Goal: Transaction & Acquisition: Purchase product/service

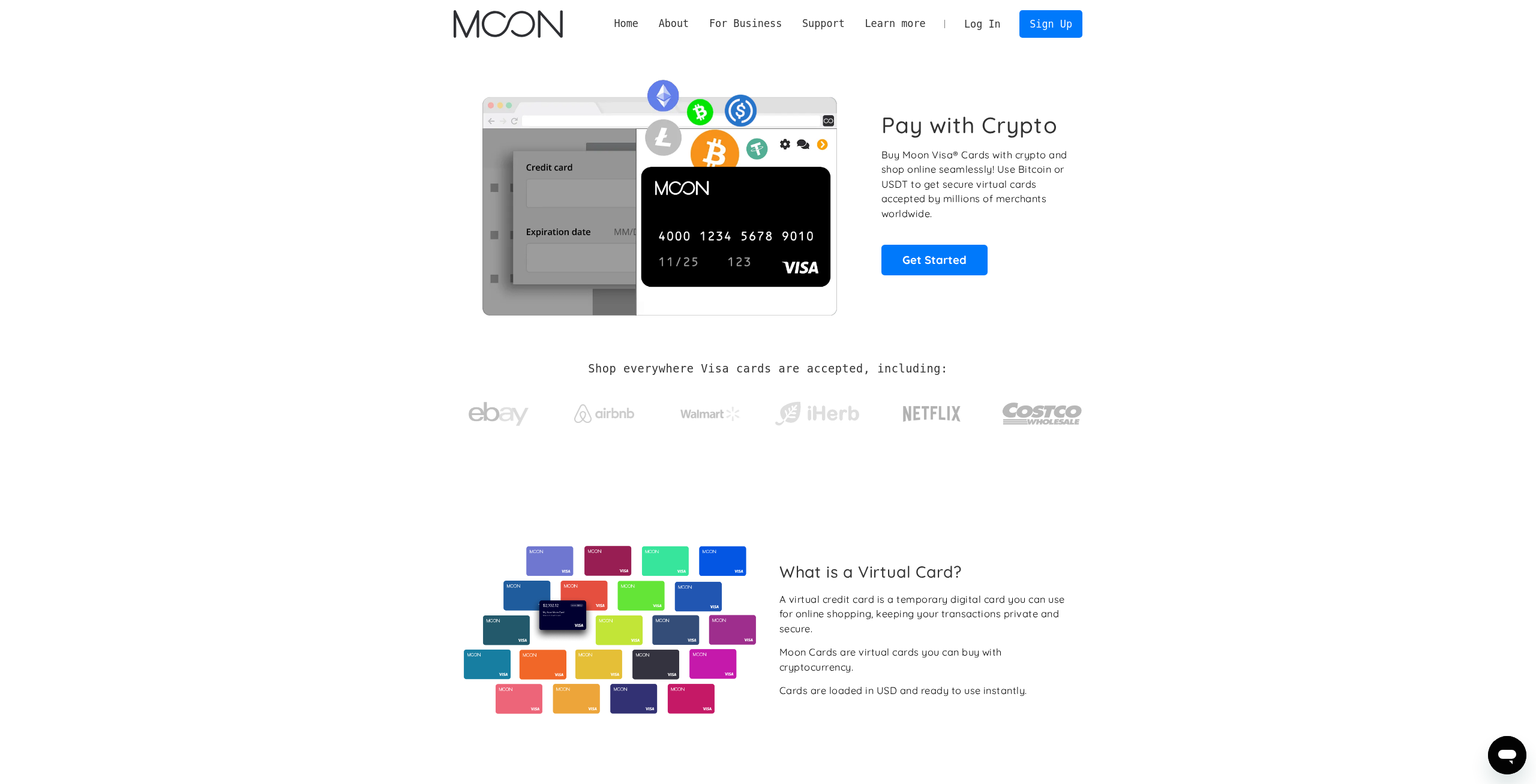
click at [981, 20] on link "Log In" at bounding box center [982, 24] width 57 height 27
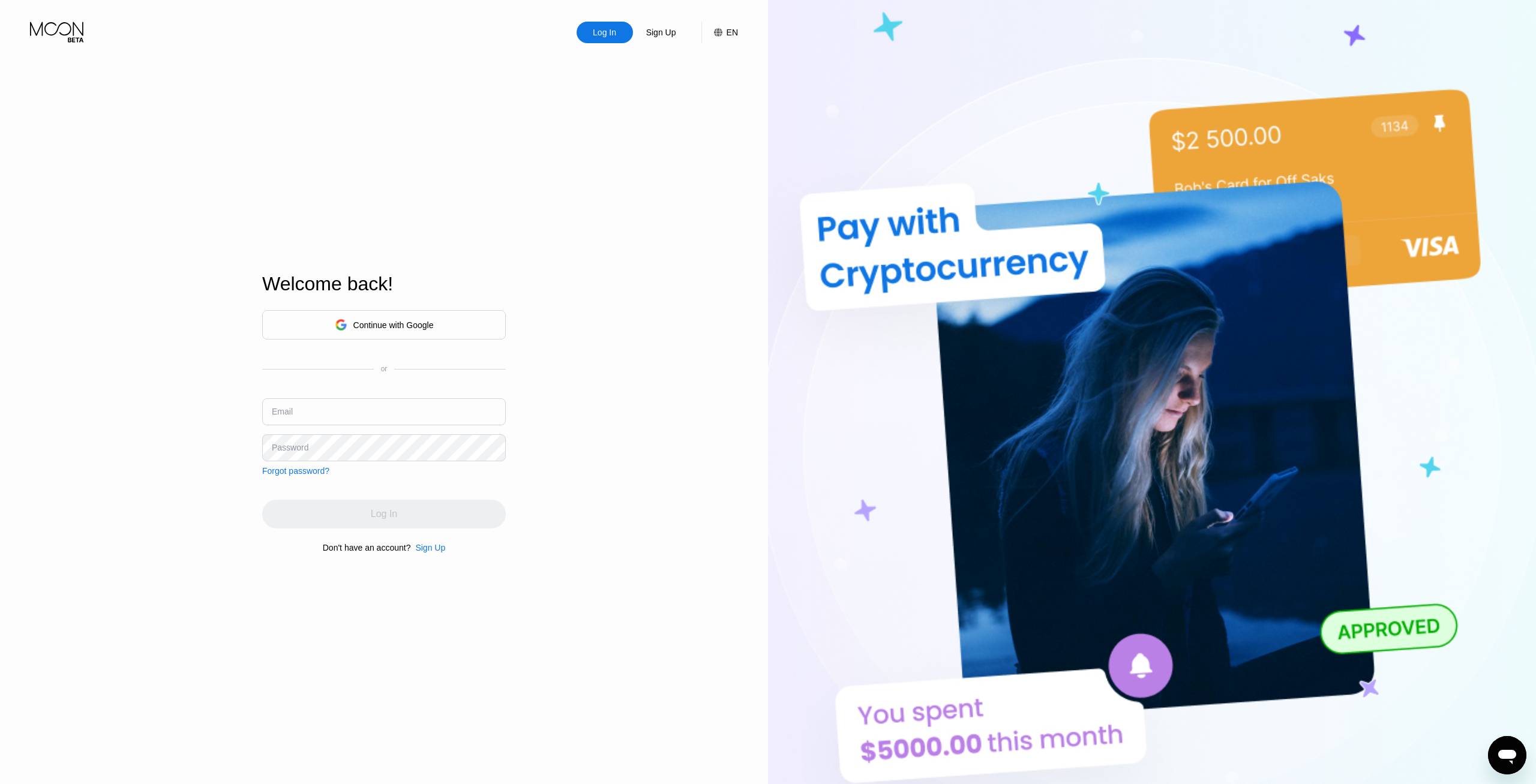
click at [482, 421] on input "text" at bounding box center [384, 411] width 243 height 27
click at [482, 418] on input "text" at bounding box center [384, 411] width 243 height 27
type input "[EMAIL_ADDRESS][DOMAIN_NAME]"
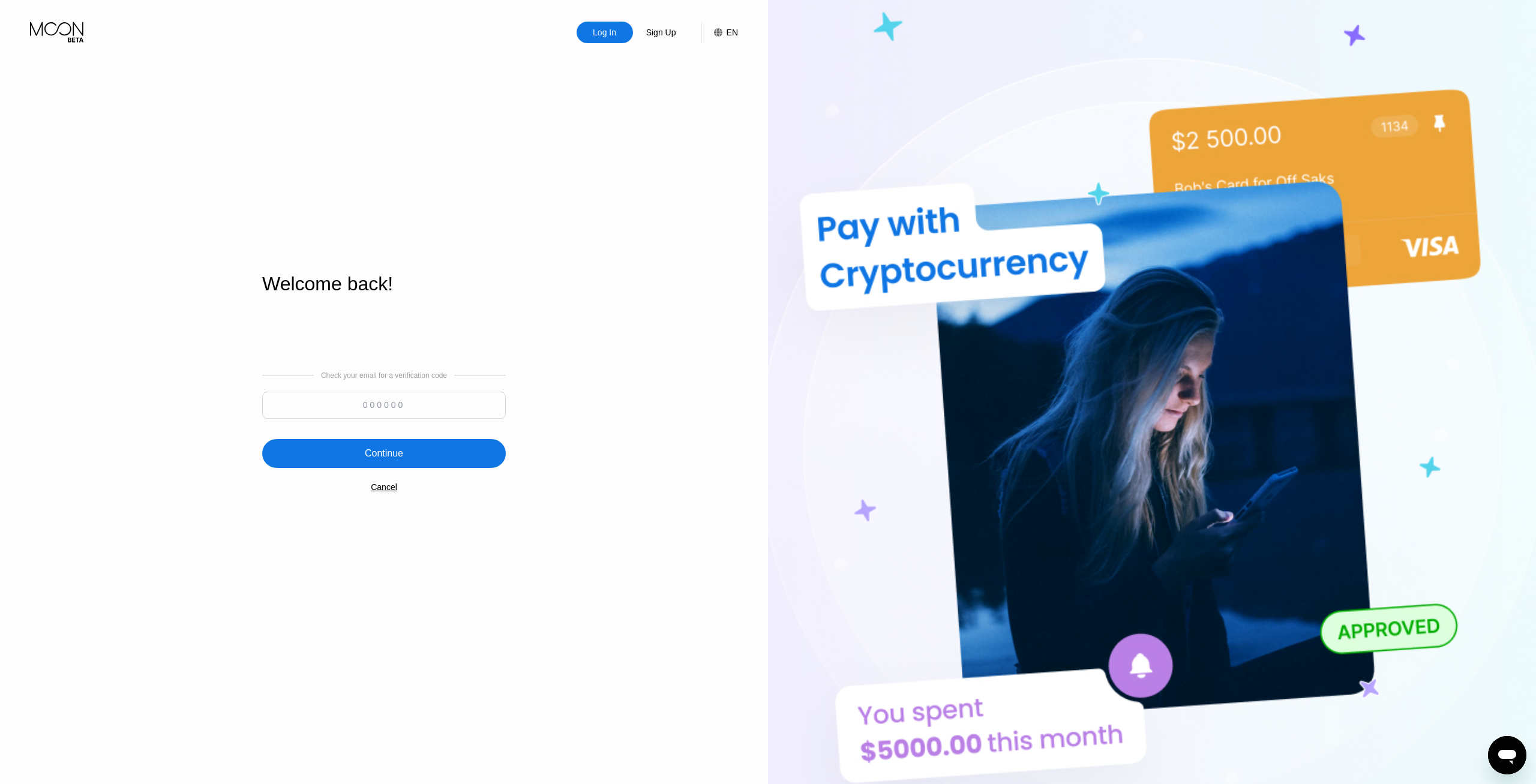
click at [348, 403] on input at bounding box center [384, 405] width 243 height 27
type input "688648"
click at [466, 467] on div "Continue" at bounding box center [384, 453] width 243 height 29
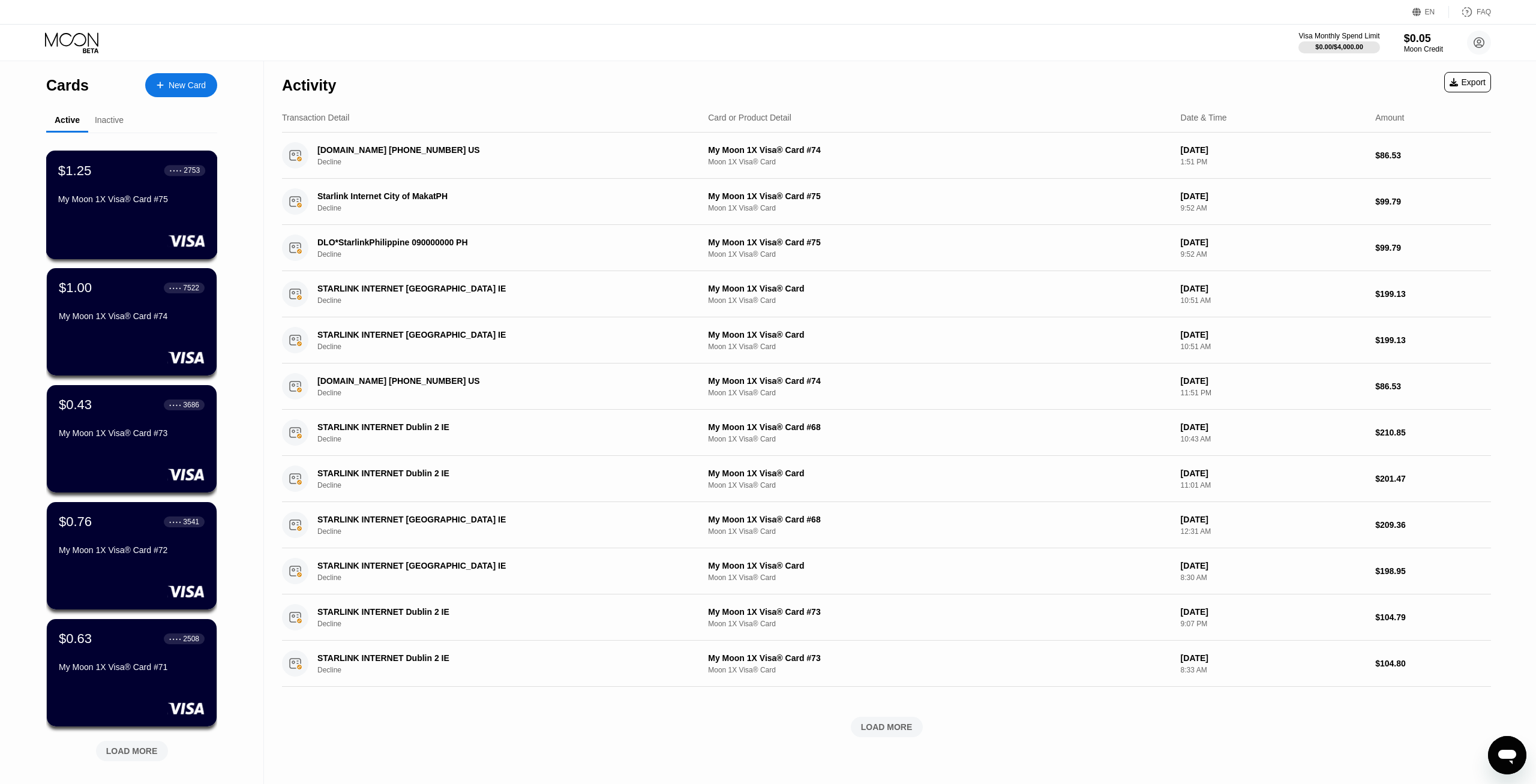
click at [151, 204] on div "My Moon 1X Visa® Card #75" at bounding box center [131, 199] width 147 height 9
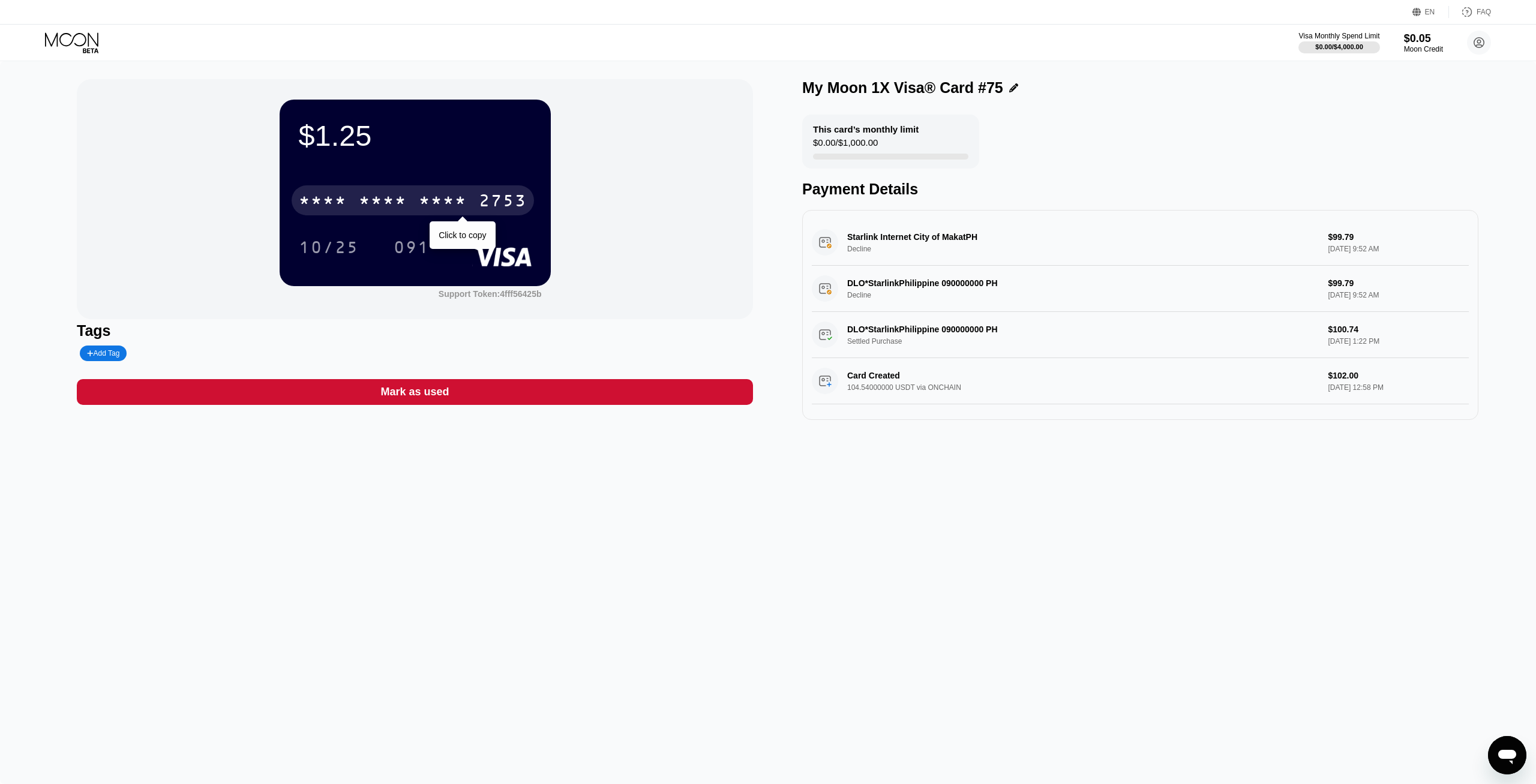
click at [499, 204] on div "2753" at bounding box center [503, 202] width 48 height 19
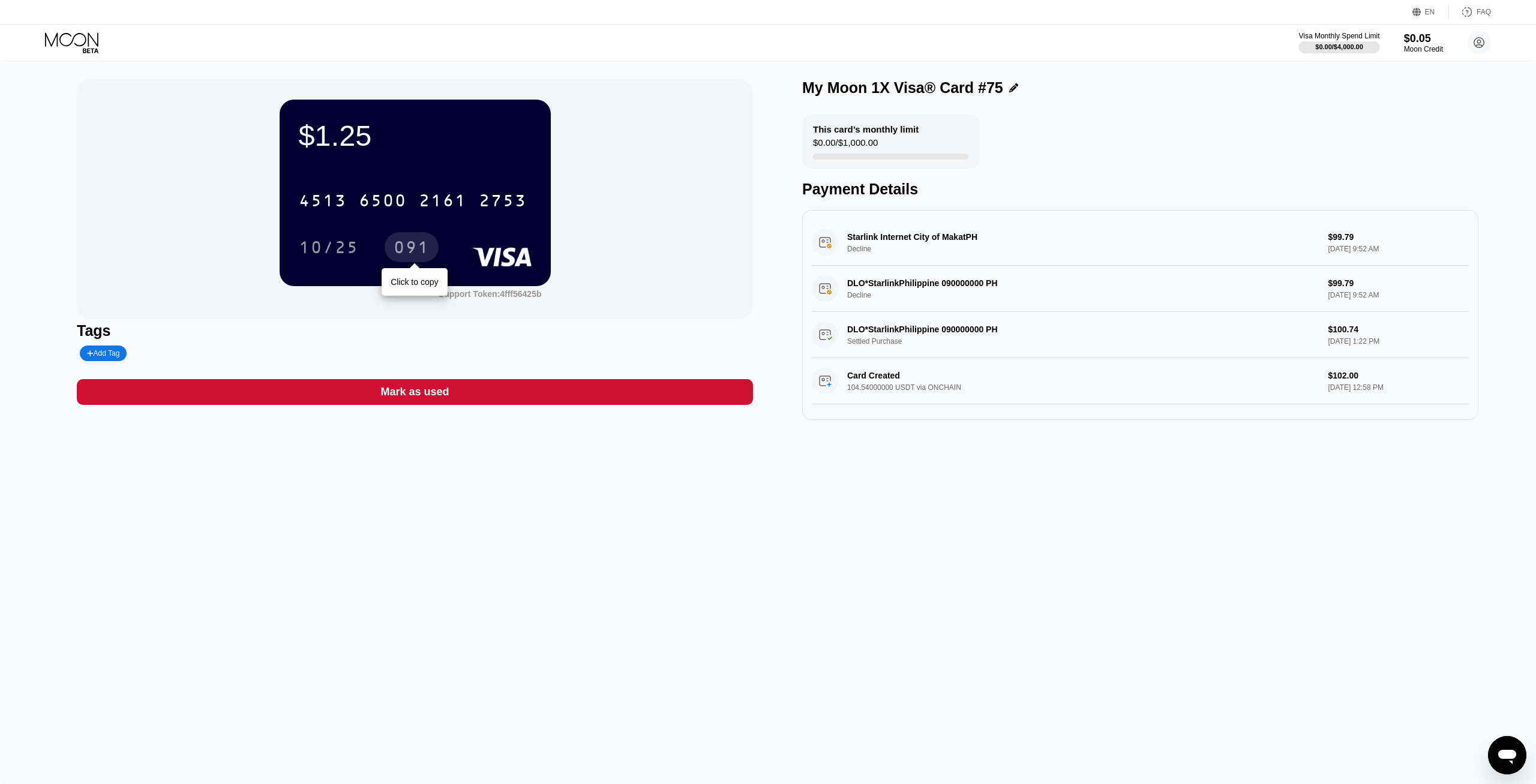
click at [416, 242] on div "091" at bounding box center [411, 249] width 36 height 19
click at [304, 248] on div "10/25" at bounding box center [329, 249] width 60 height 19
drag, startPoint x: 1355, startPoint y: 240, endPoint x: 1325, endPoint y: 242, distance: 30.1
click at [1325, 242] on div "MANYCHAT.COM +18886034787 US Decline $86.53 Sep 22, 2025 5:14 PM" at bounding box center [1140, 242] width 657 height 46
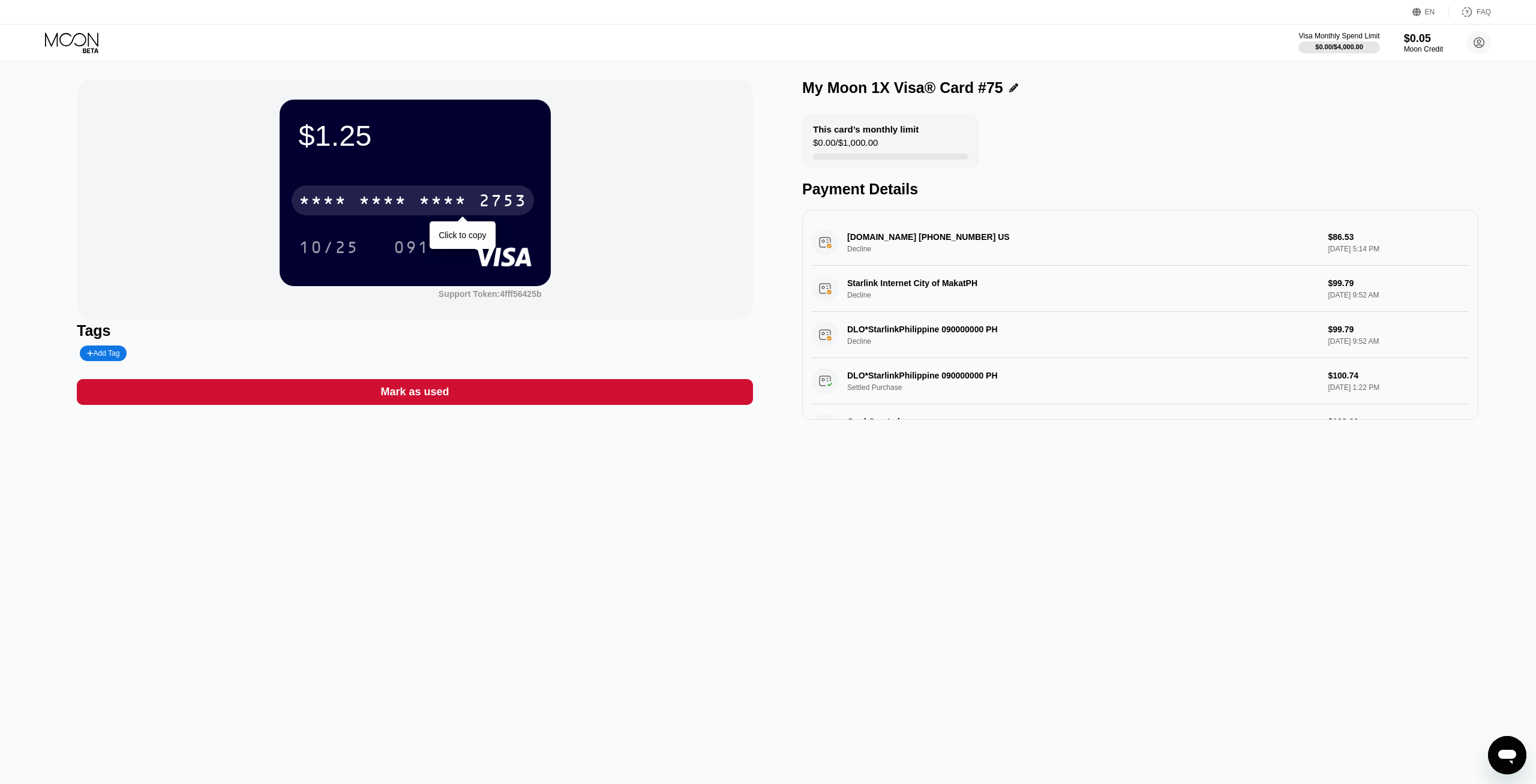
click at [463, 207] on div "* * * *" at bounding box center [442, 202] width 48 height 19
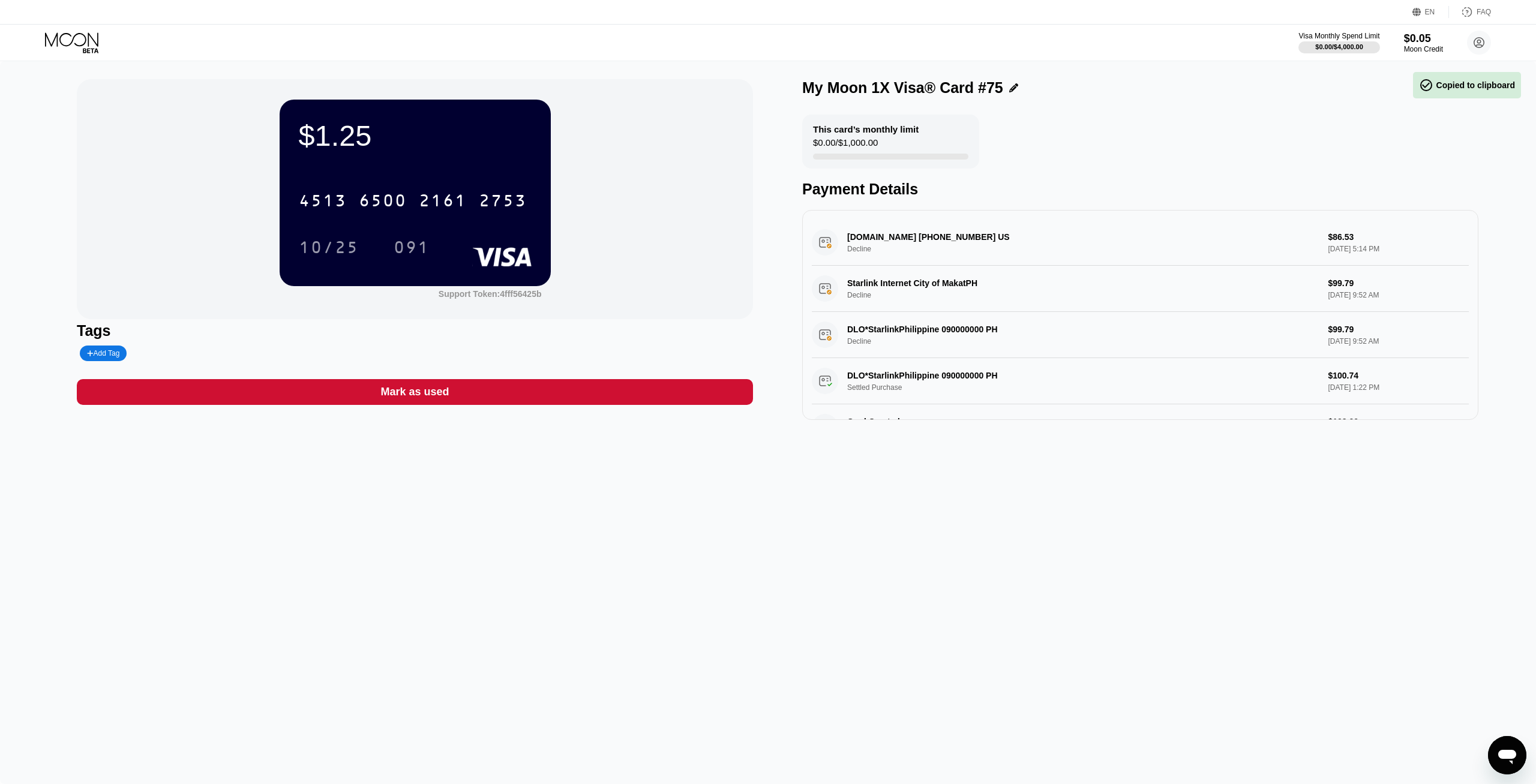
click at [442, 195] on div "2161" at bounding box center [442, 202] width 48 height 19
click at [331, 251] on div "10/25" at bounding box center [329, 249] width 60 height 19
click at [418, 251] on div "091" at bounding box center [411, 249] width 36 height 19
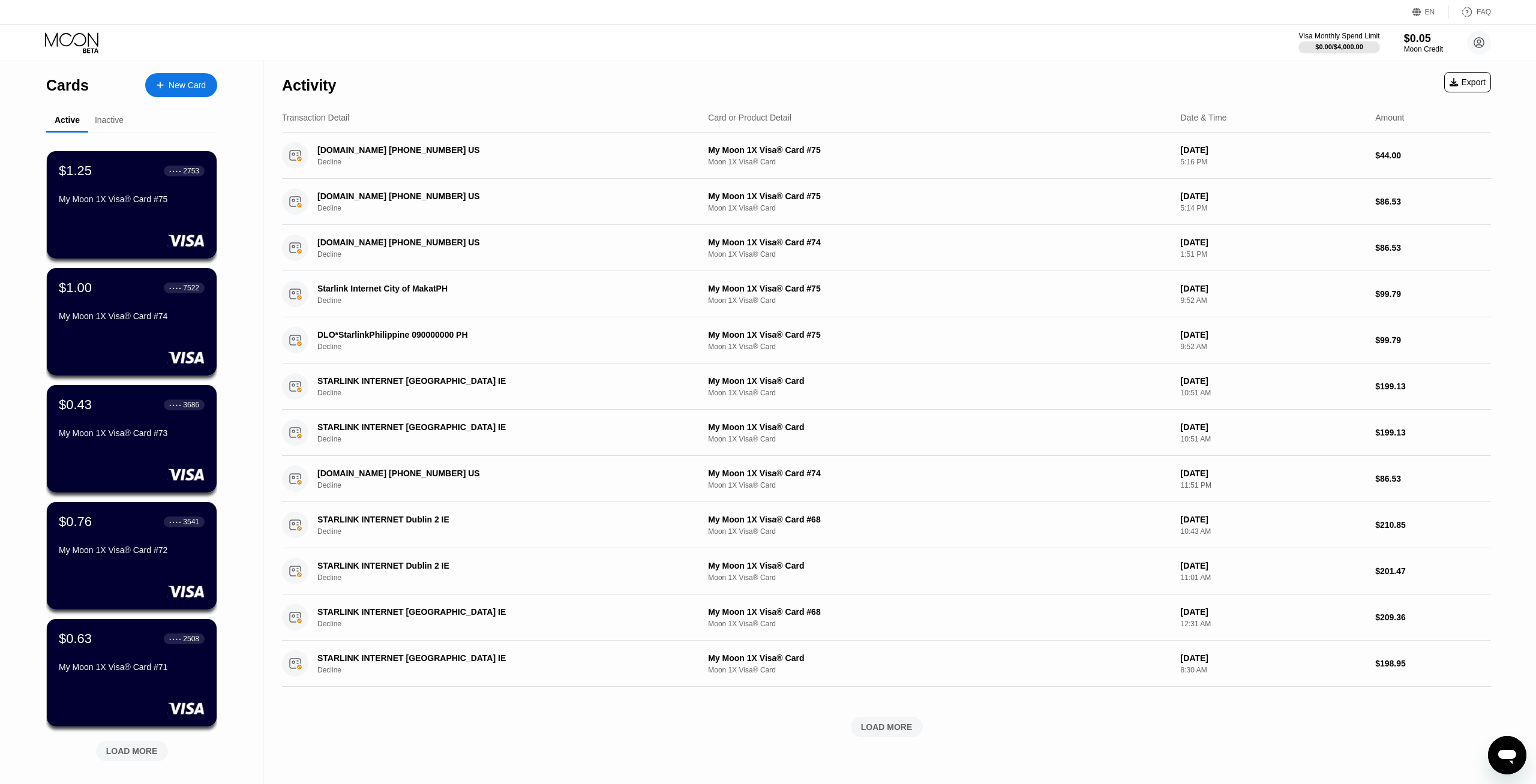
click at [201, 80] on div "New Card" at bounding box center [187, 85] width 37 height 10
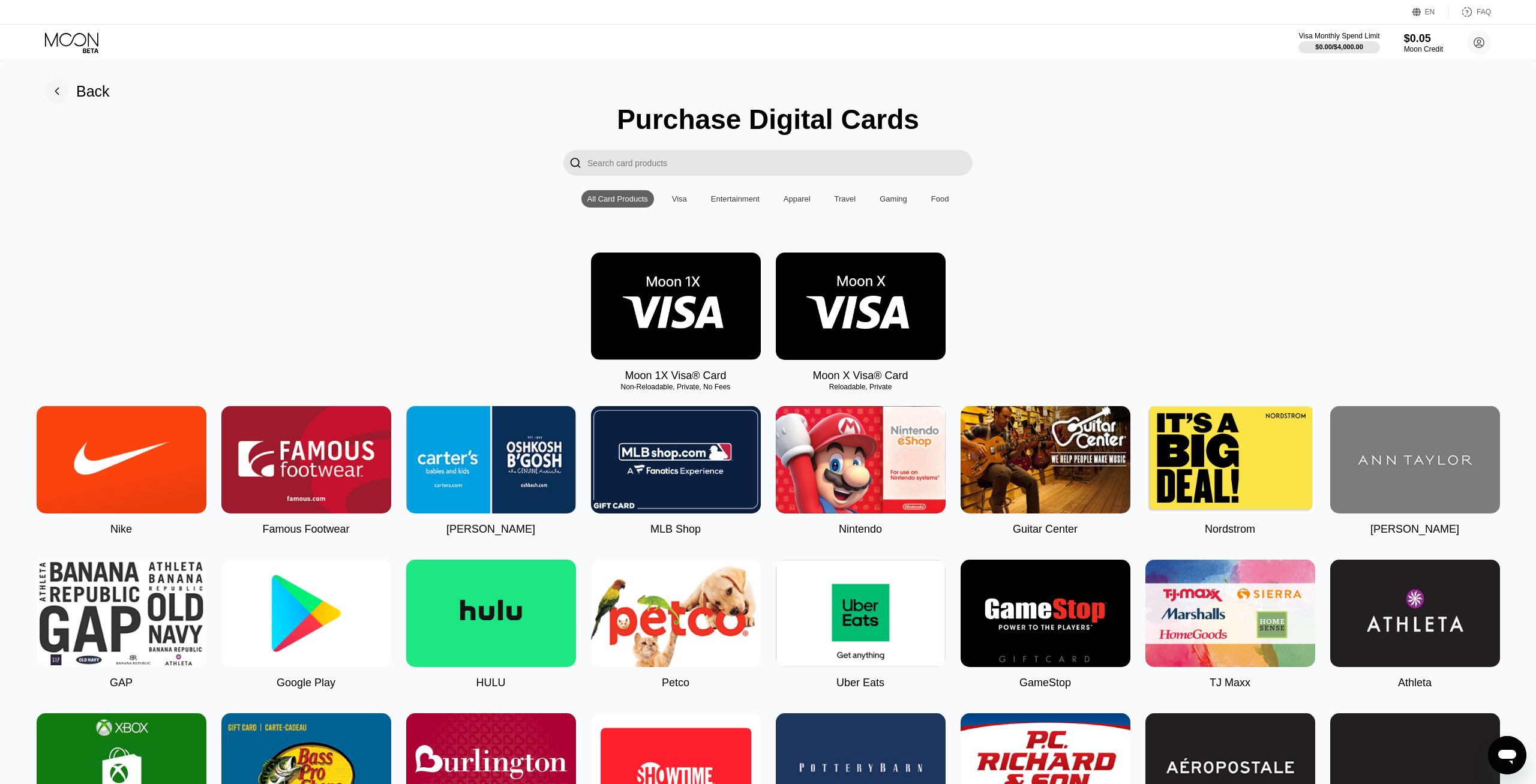
click at [708, 382] on div "Moon 1X Visa® Card" at bounding box center [675, 376] width 101 height 13
click at [711, 370] on div "Moon 1X Visa® Card Non-Reloadable, Private, No Fees" at bounding box center [676, 317] width 170 height 129
click at [711, 359] on img at bounding box center [676, 306] width 170 height 108
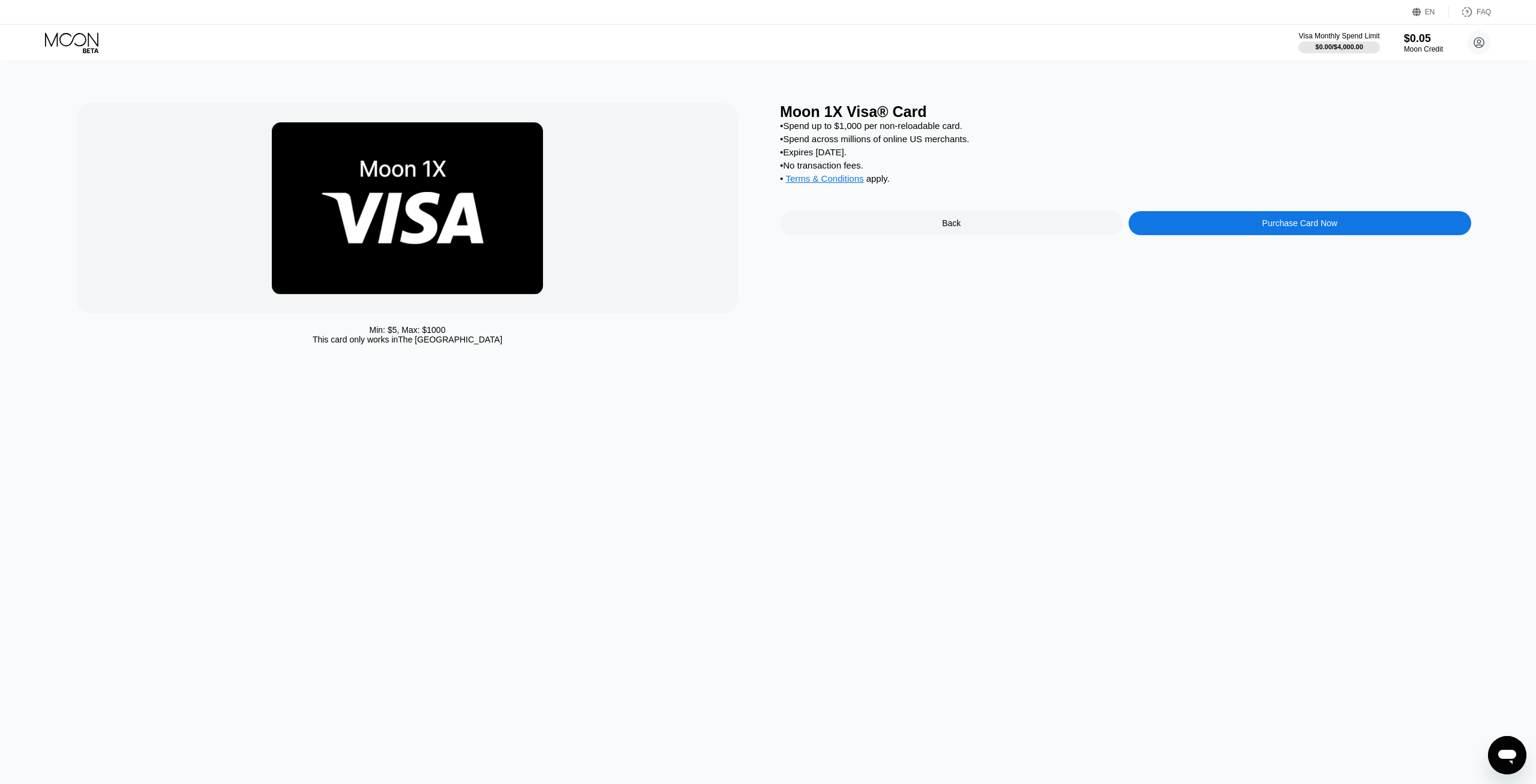
click at [1245, 225] on div "Purchase Card Now" at bounding box center [1300, 223] width 343 height 24
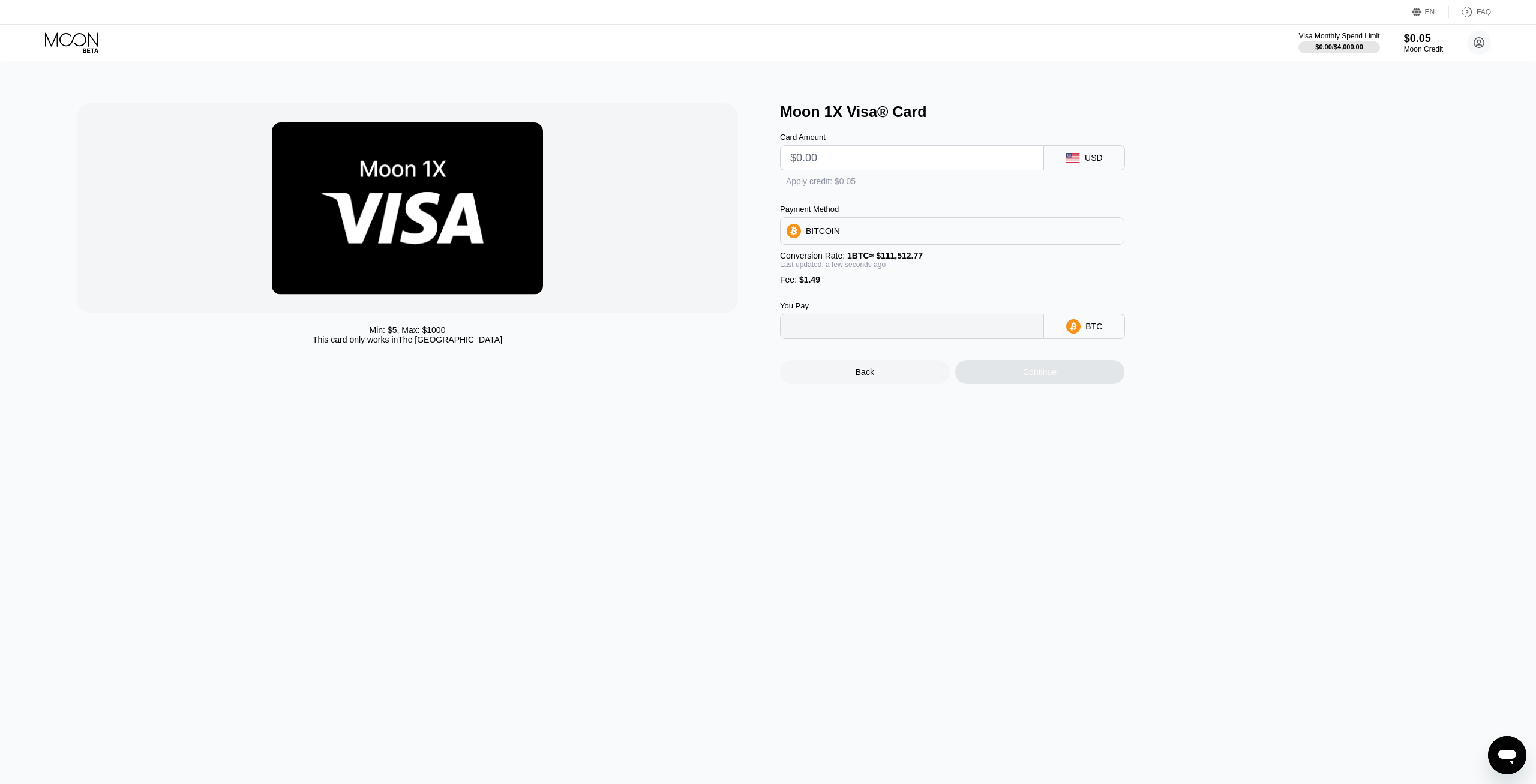
type input "0"
click at [890, 155] on input "text" at bounding box center [912, 158] width 243 height 24
type input "$44"
type input "0.00040794"
type input "$44.5"
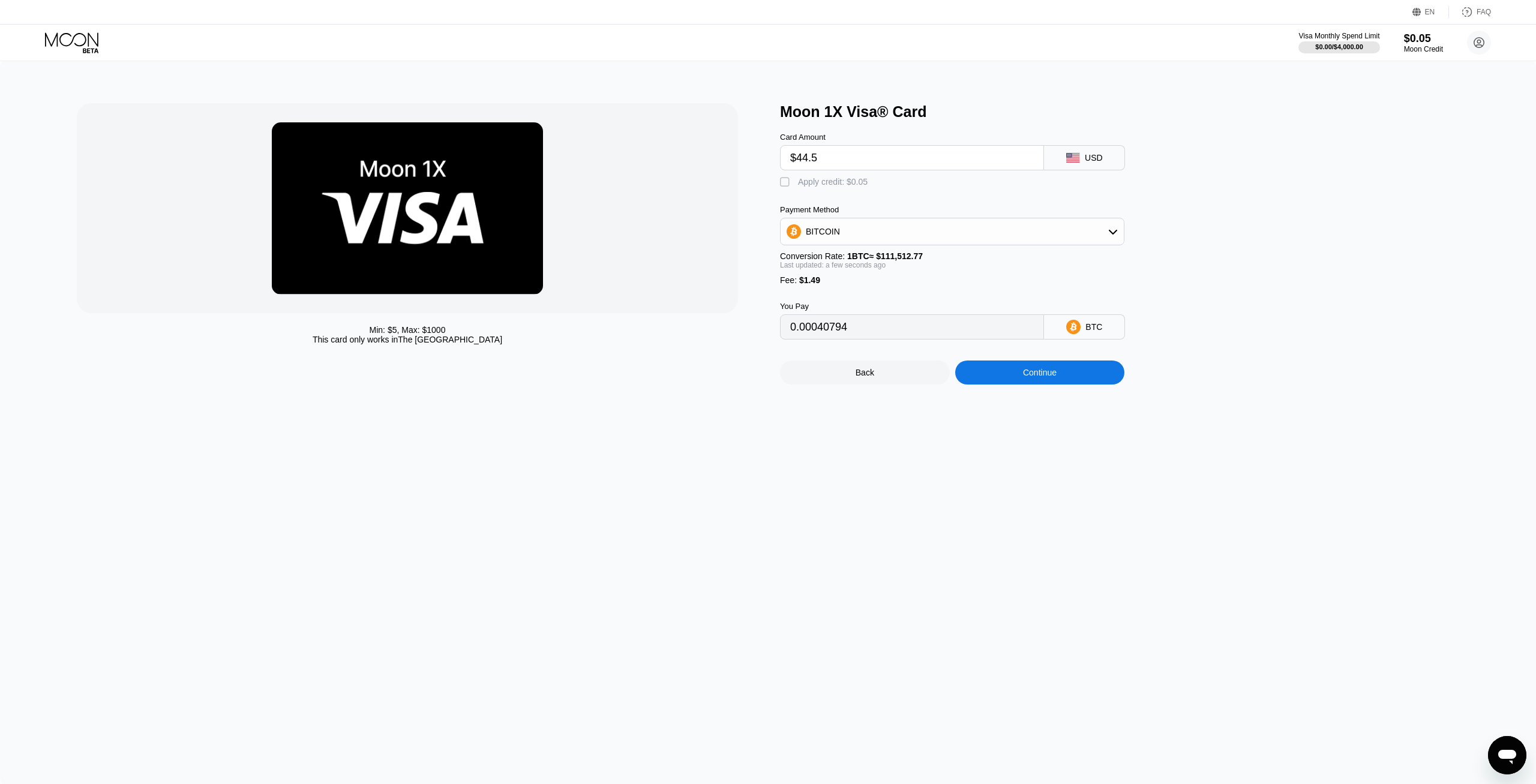
type input "0.00041242"
type input "$44.5"
click at [871, 236] on div "BITCOIN" at bounding box center [952, 232] width 343 height 24
drag, startPoint x: 884, startPoint y: 301, endPoint x: 853, endPoint y: 326, distance: 39.8
click at [853, 326] on div "BITCOIN USDT on TRON USDC on Polygon" at bounding box center [952, 290] width 345 height 86
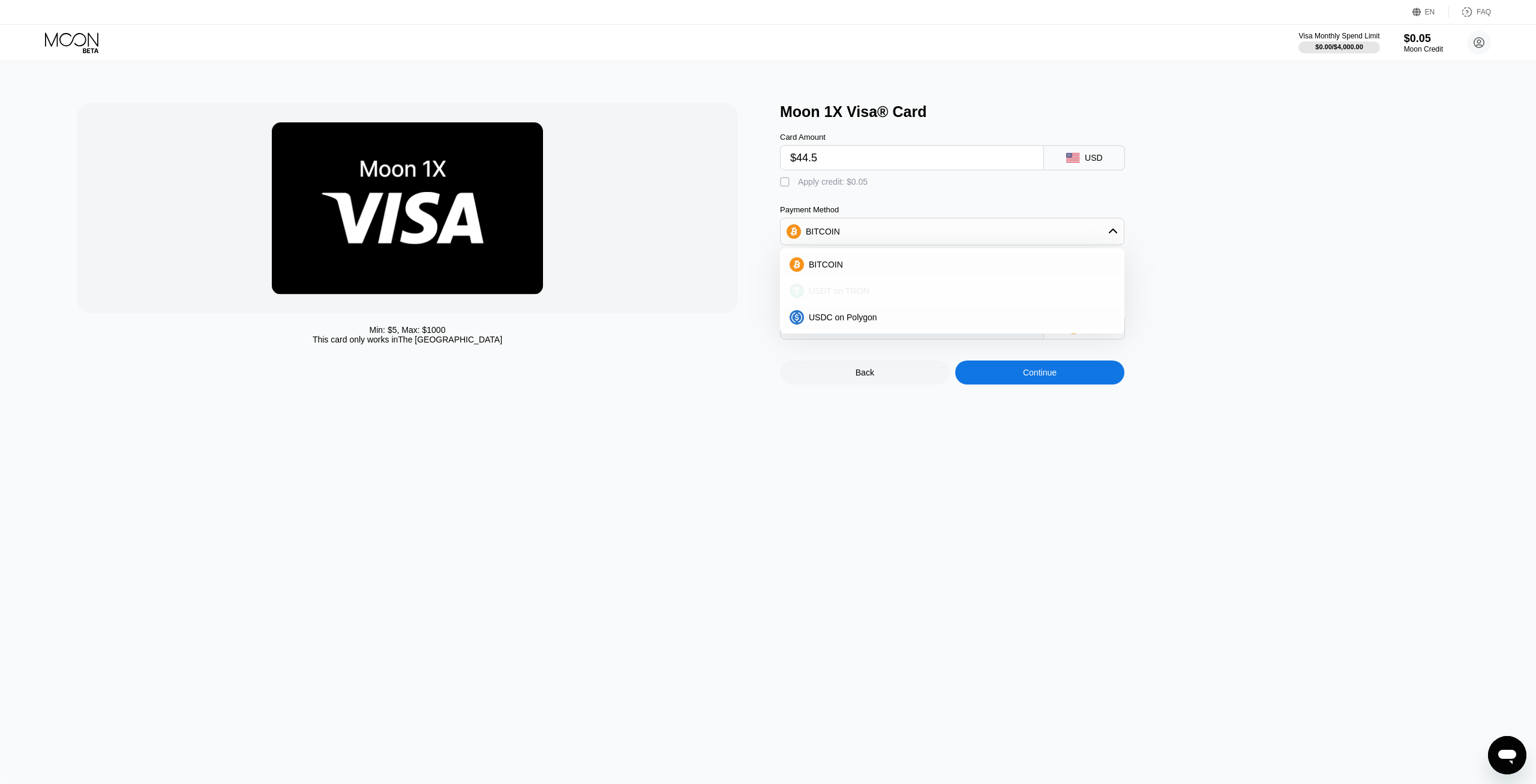
click at [855, 296] on span "USDT on TRON" at bounding box center [839, 290] width 60 height 9
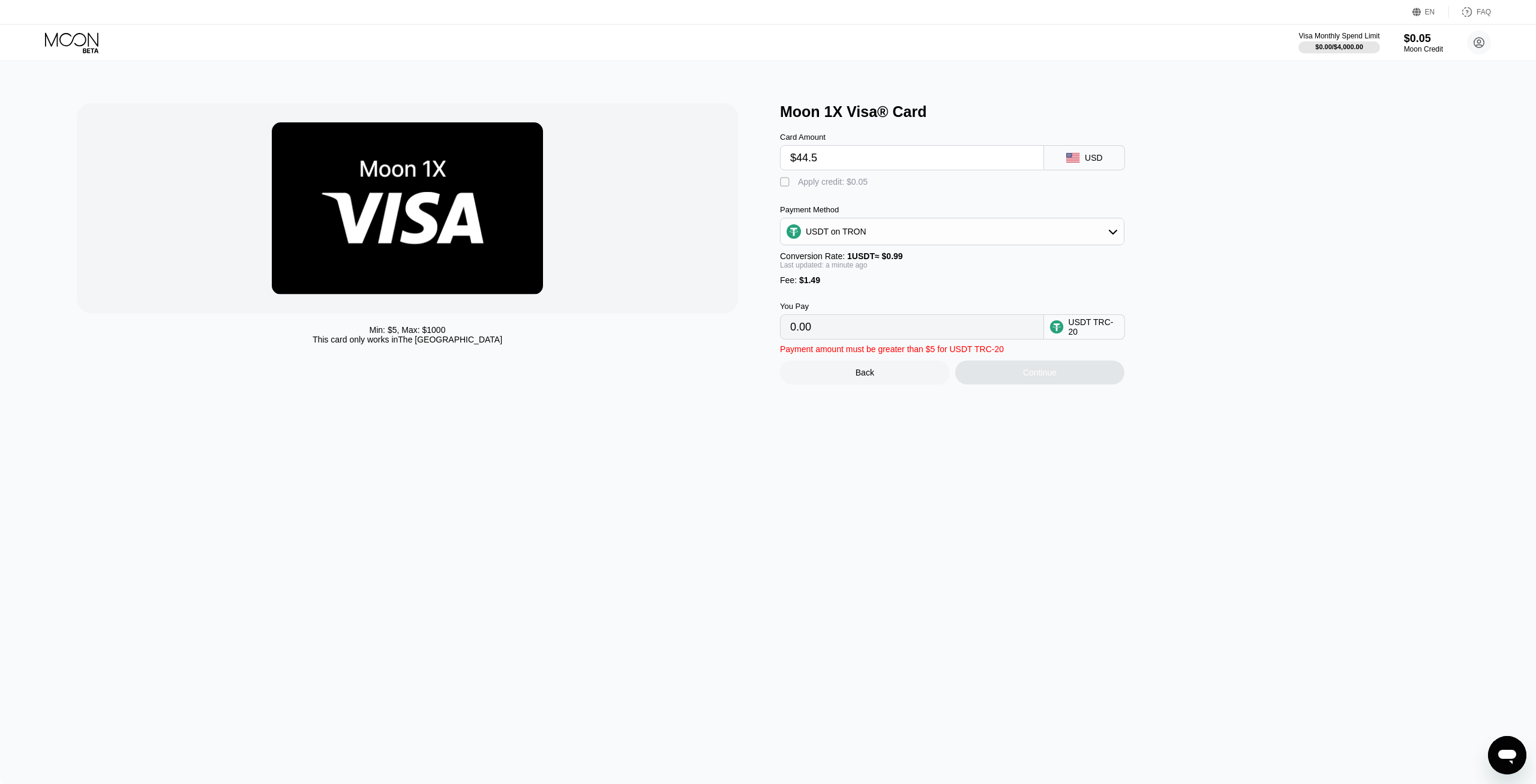
type input "46.45"
click at [1057, 385] on div "Continue" at bounding box center [1040, 372] width 170 height 24
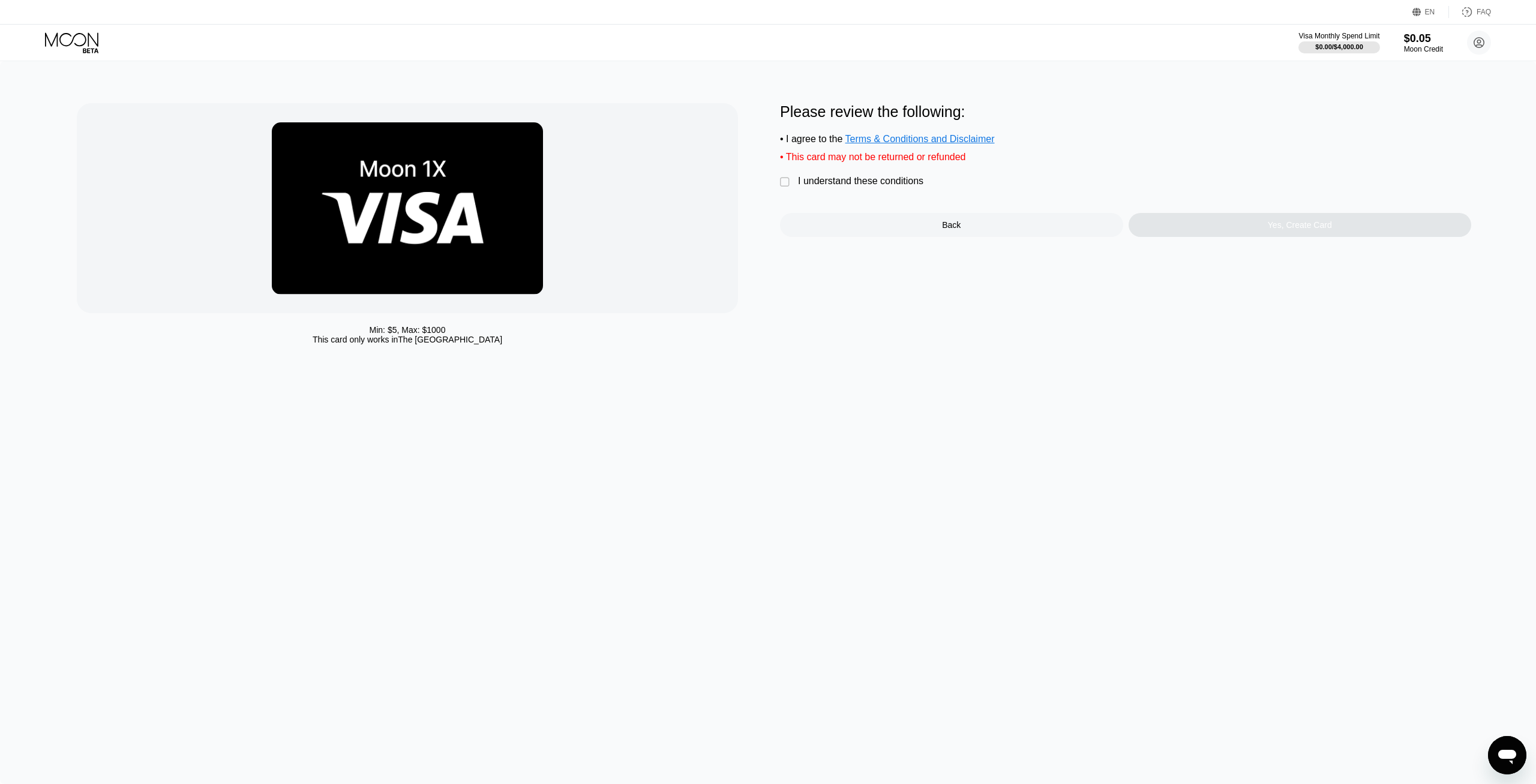
click at [811, 187] on div "I understand these conditions" at bounding box center [861, 181] width 126 height 11
click at [1248, 232] on div "Yes, Create Card" at bounding box center [1300, 224] width 343 height 24
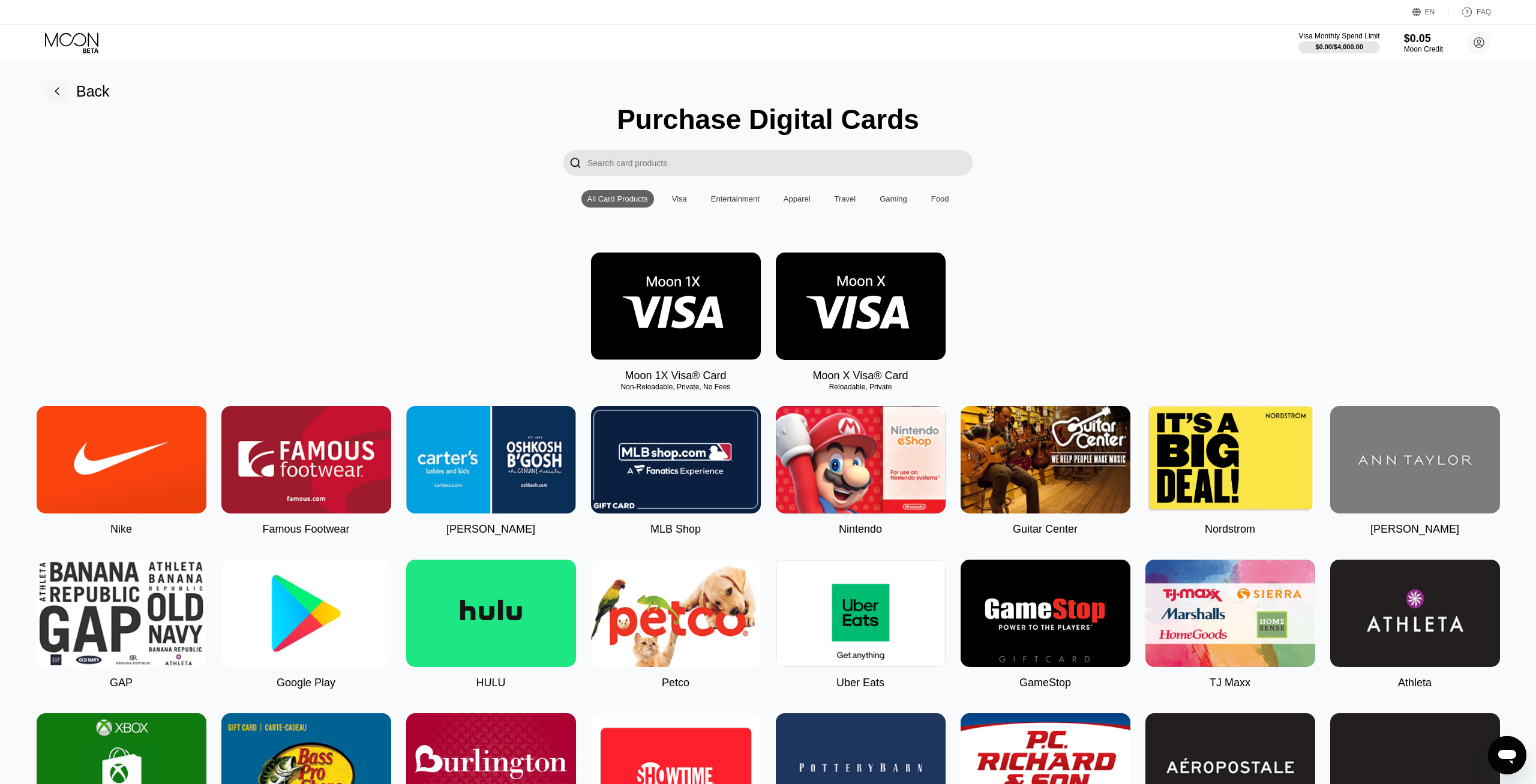
click at [86, 89] on div "Back" at bounding box center [93, 91] width 34 height 17
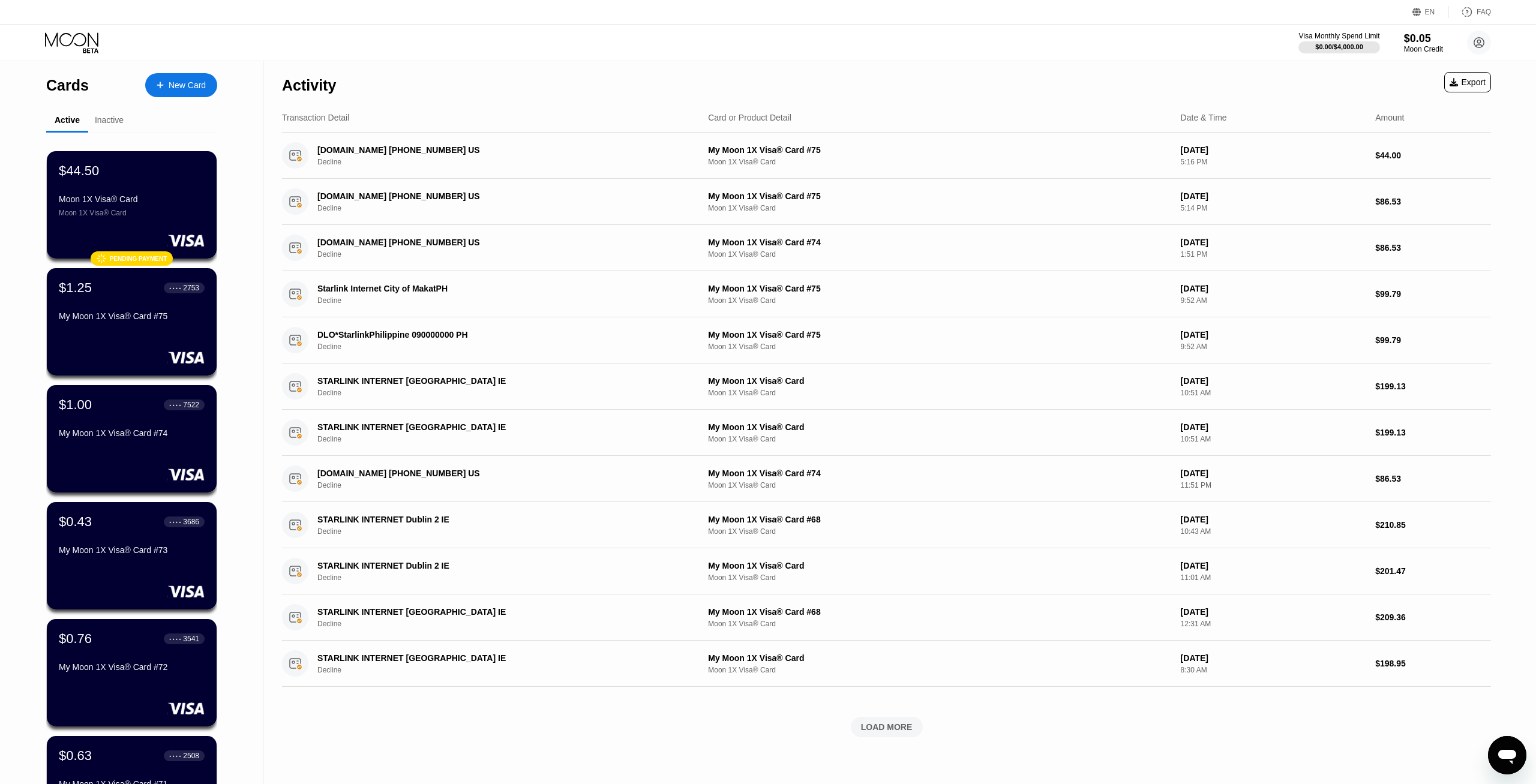
click at [159, 184] on div "$44.50 Moon 1X Visa® Card Moon 1X Visa® Card" at bounding box center [132, 190] width 146 height 54
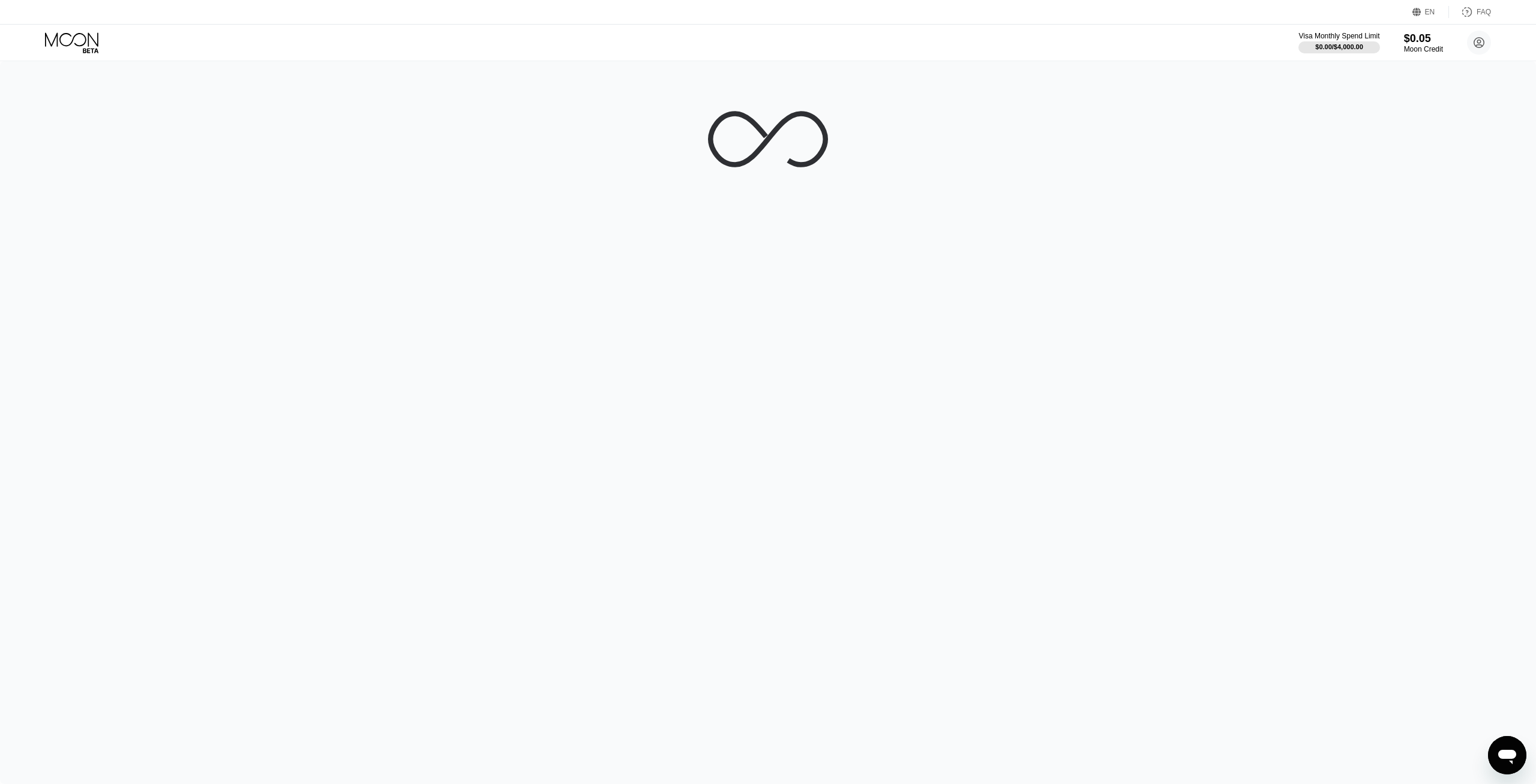
click at [159, 184] on div at bounding box center [768, 422] width 1536 height 723
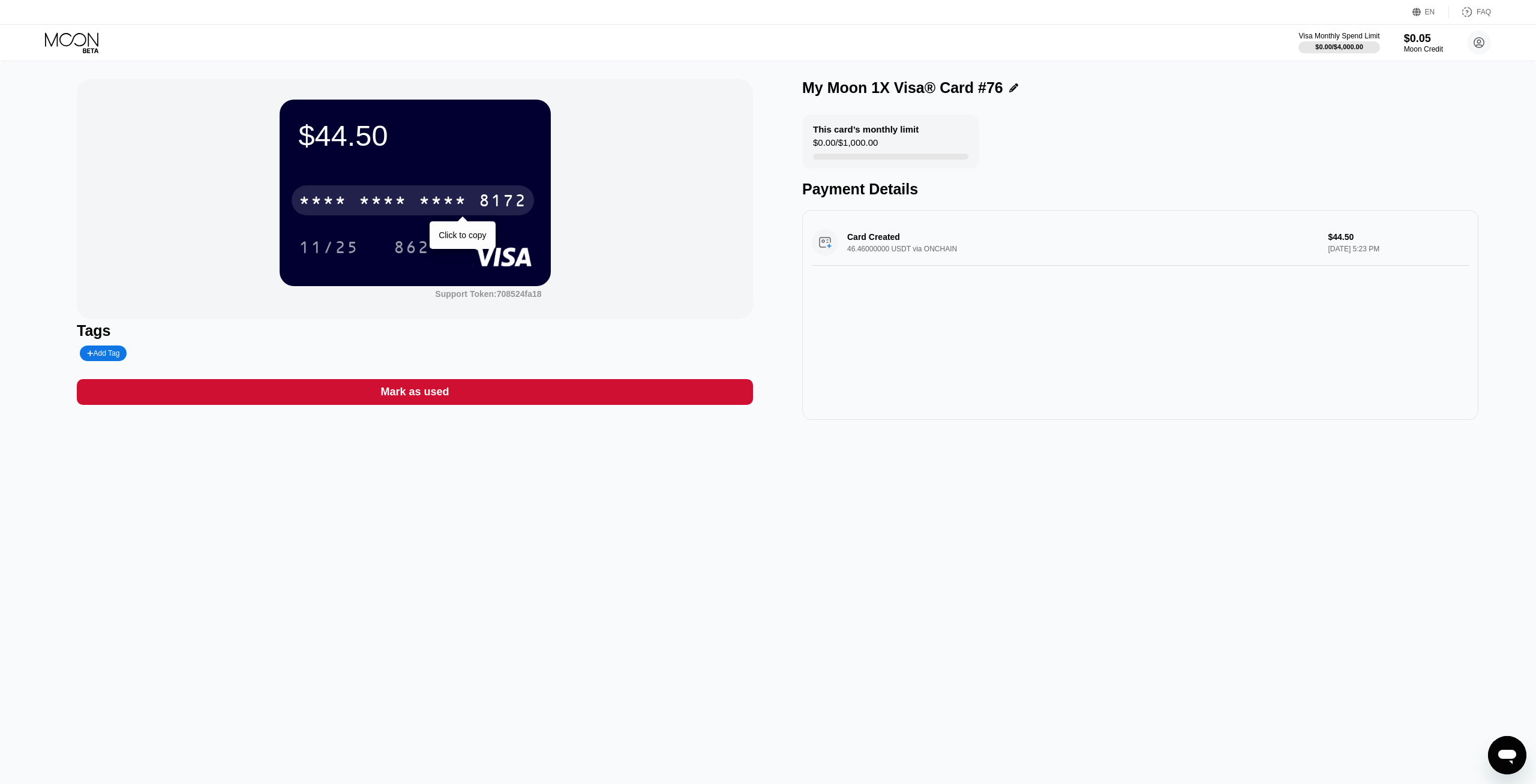
click at [517, 199] on div "8172" at bounding box center [503, 202] width 48 height 19
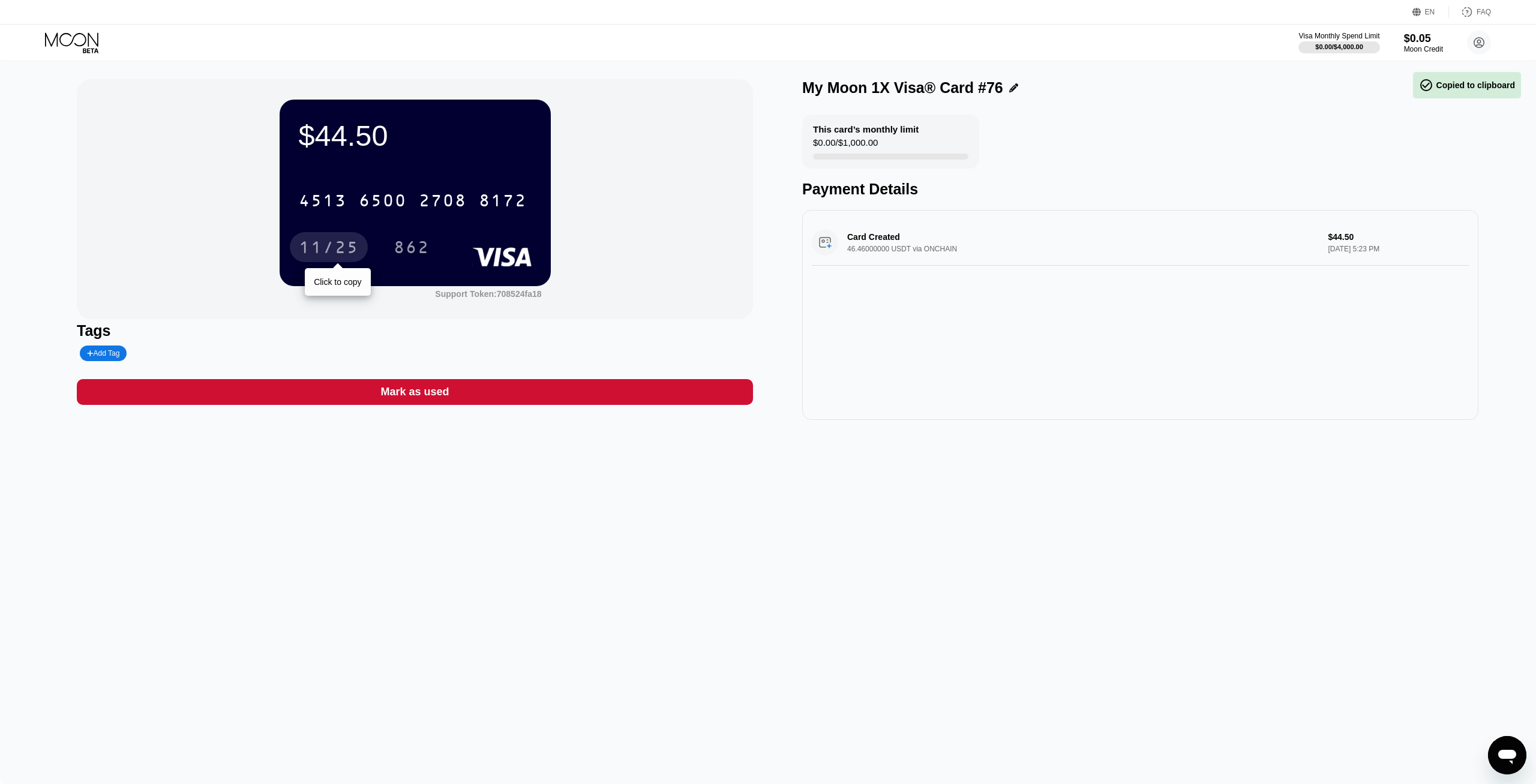
click at [353, 253] on div "11/25" at bounding box center [329, 249] width 60 height 19
click at [419, 248] on div "862" at bounding box center [411, 249] width 36 height 19
